Goal: Task Accomplishment & Management: Manage account settings

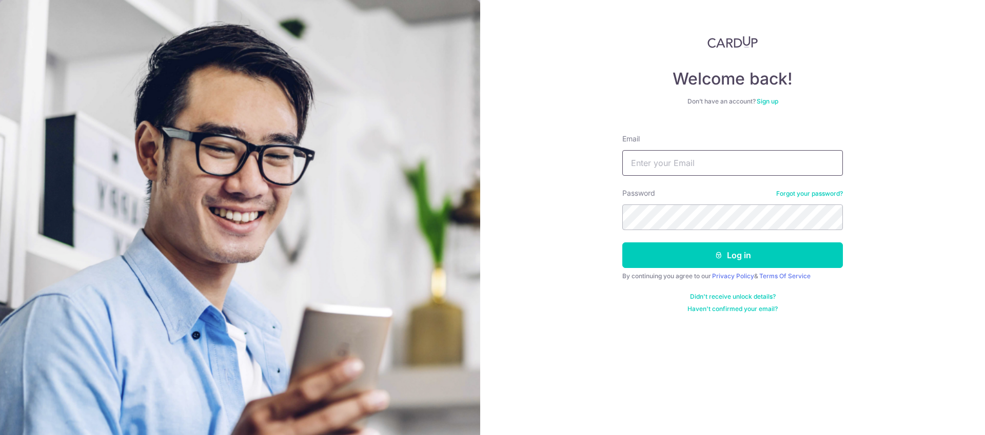
click at [699, 163] on input "Email" at bounding box center [732, 163] width 221 height 26
type input "xavier_er@live.com.sg"
click at [622, 243] on button "Log in" at bounding box center [732, 256] width 221 height 26
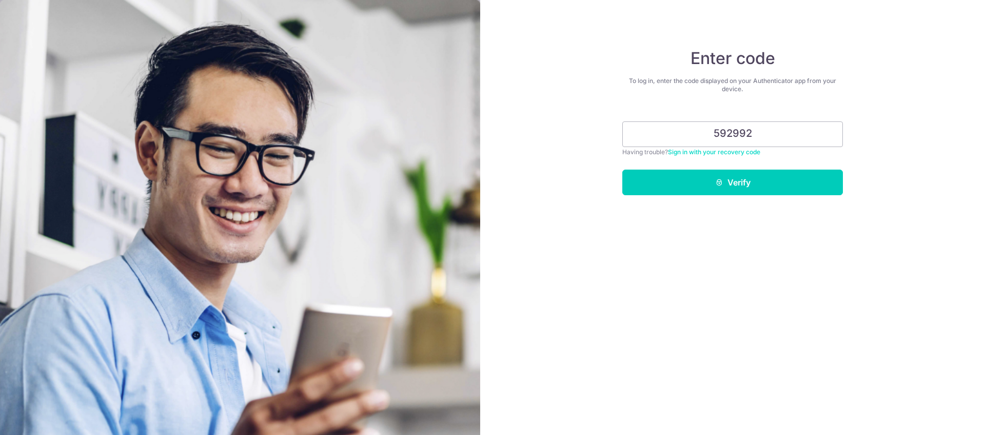
type input "592992"
click at [622, 170] on button "Verify" at bounding box center [732, 183] width 221 height 26
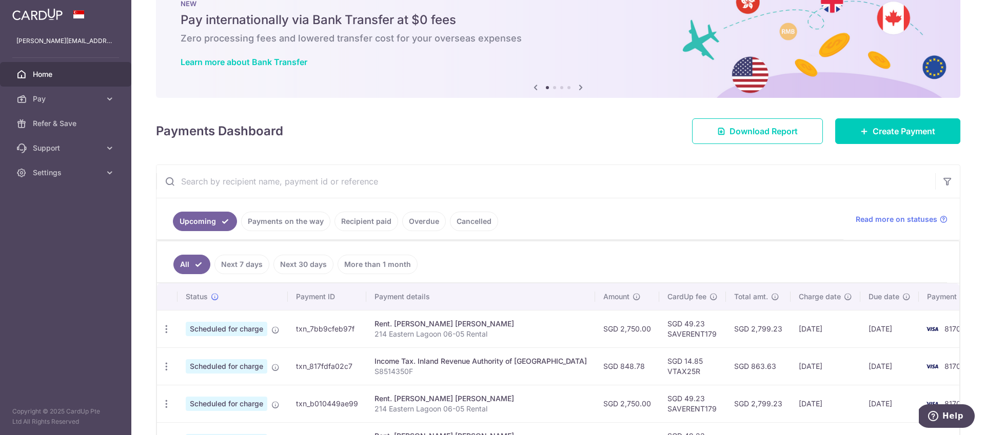
scroll to position [40, 0]
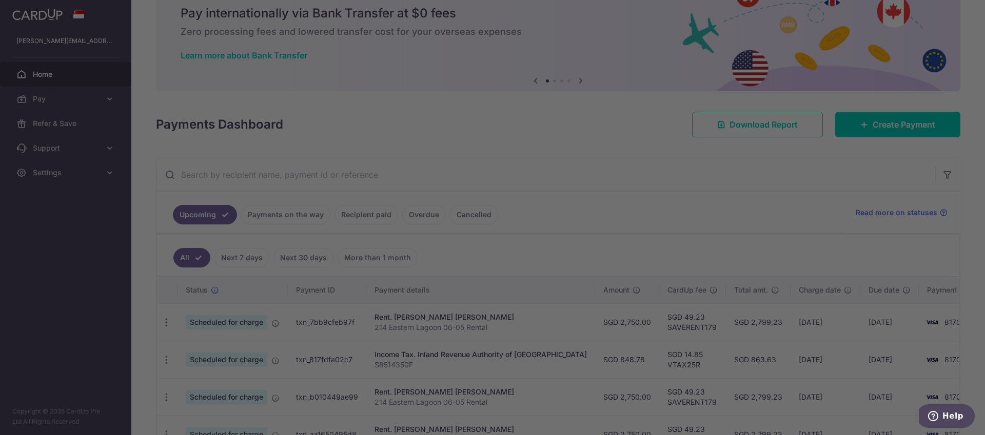
click at [290, 218] on div at bounding box center [497, 219] width 994 height 439
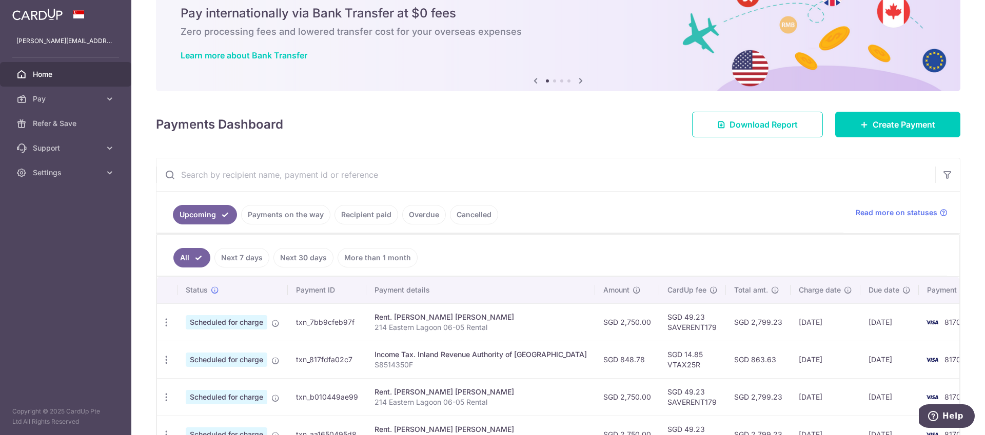
scroll to position [146, 0]
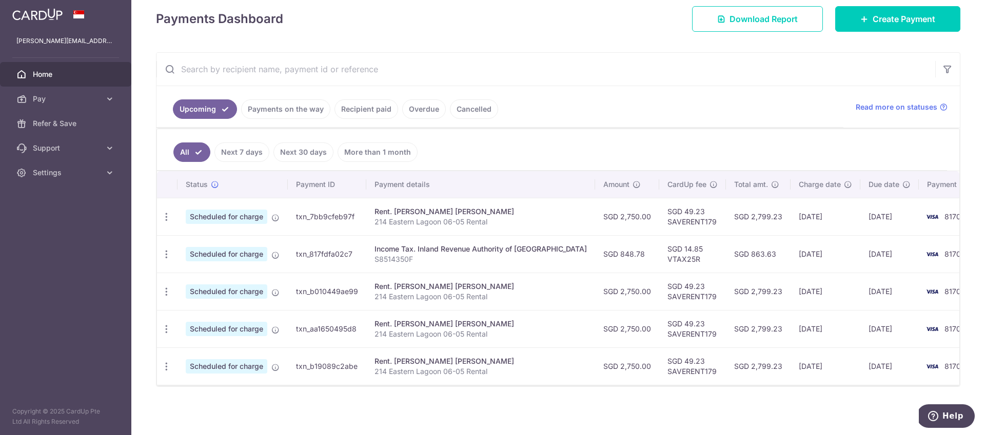
click at [302, 112] on link "Payments on the way" at bounding box center [285, 108] width 89 height 19
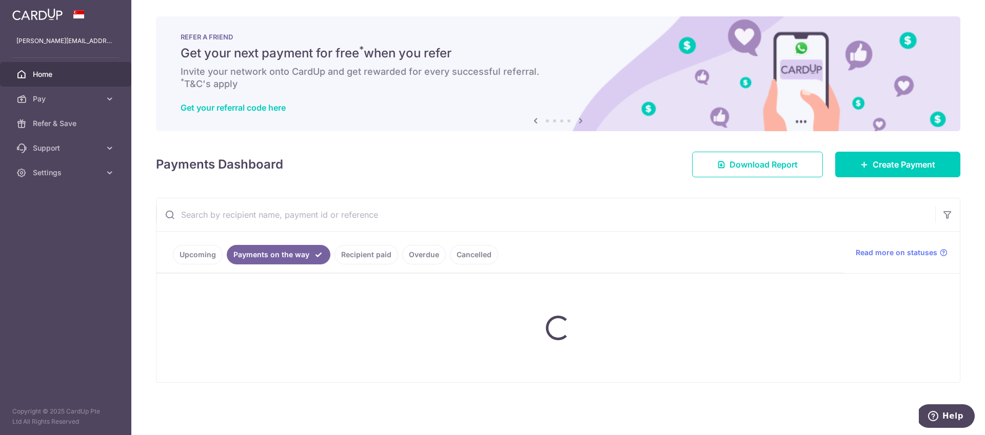
scroll to position [0, 0]
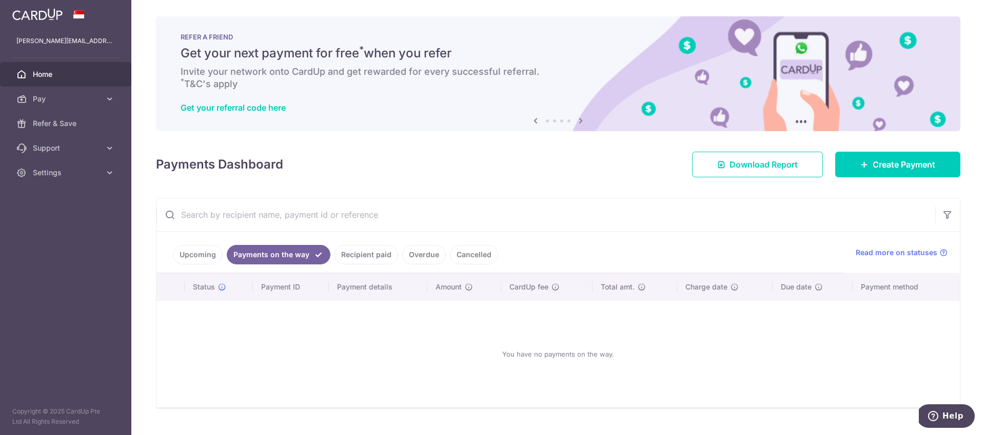
click at [355, 253] on link "Recipient paid" at bounding box center [366, 254] width 64 height 19
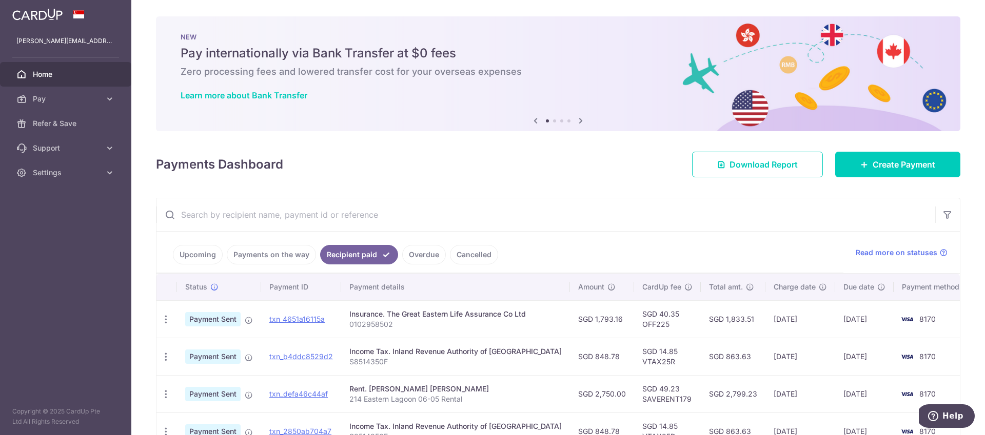
click at [72, 74] on span "Home" at bounding box center [67, 74] width 68 height 10
